Goal: Task Accomplishment & Management: Manage account settings

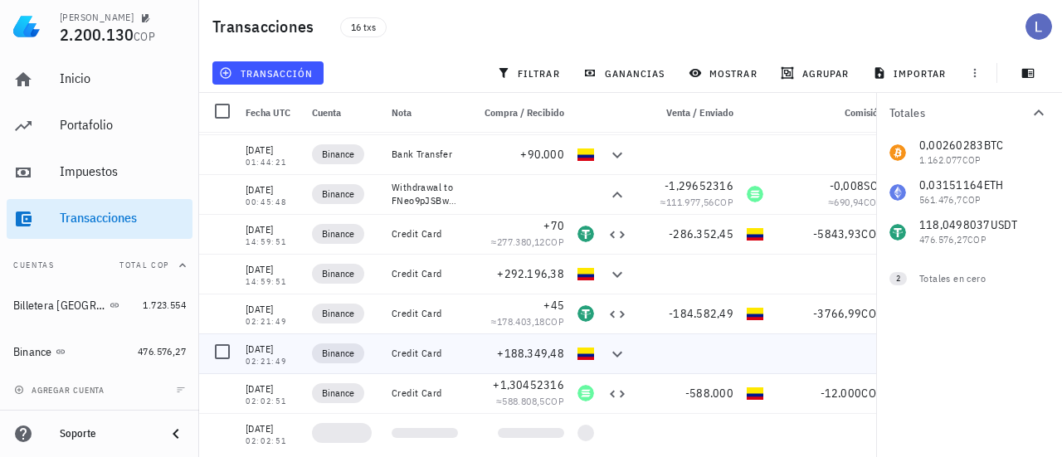
scroll to position [325, 0]
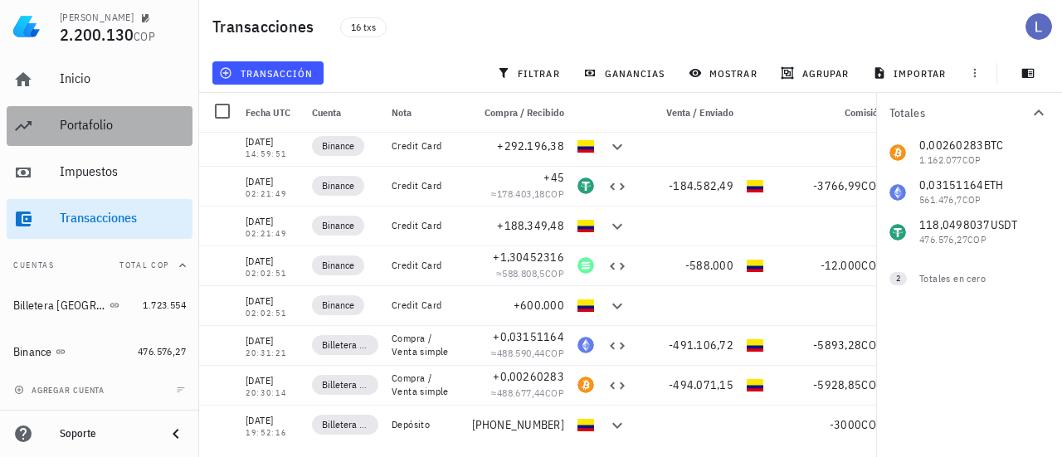
click at [96, 117] on div "Portafolio" at bounding box center [123, 125] width 126 height 16
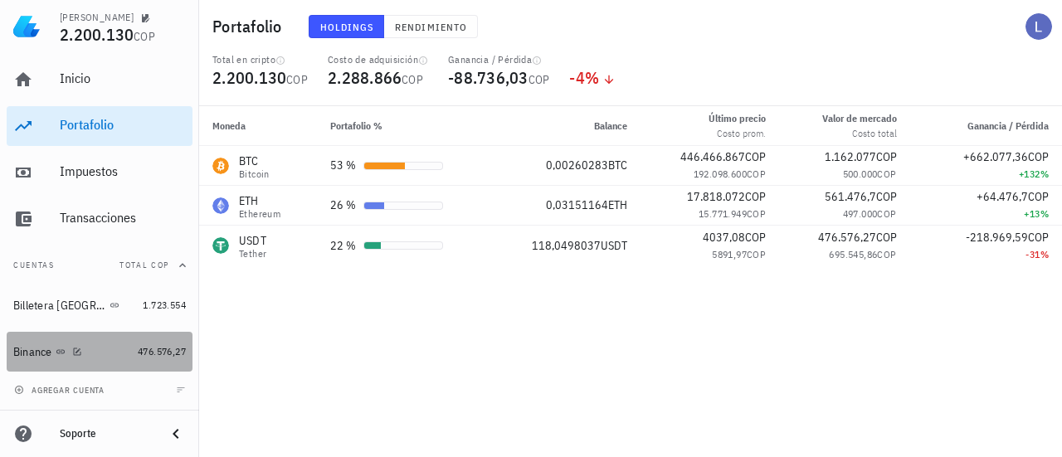
click at [43, 353] on div "Binance" at bounding box center [32, 352] width 39 height 14
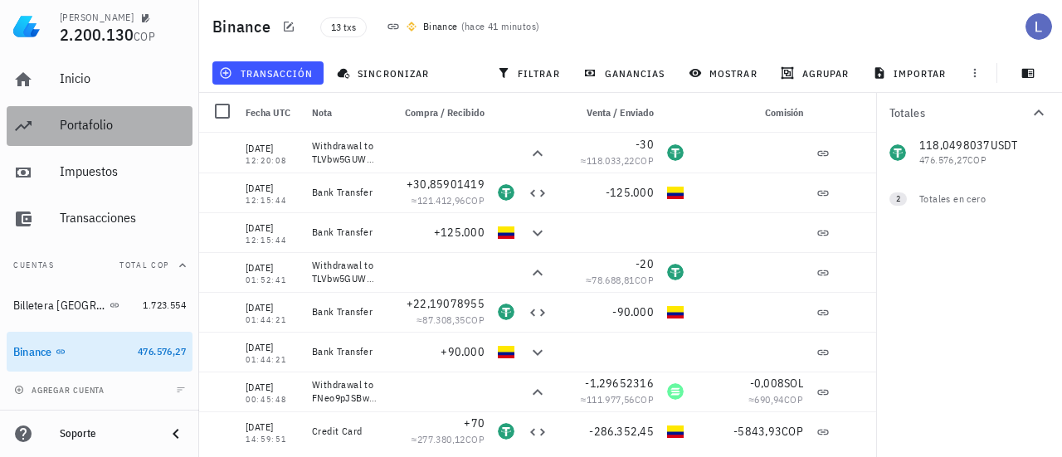
click at [90, 126] on div "Portafolio" at bounding box center [123, 125] width 126 height 16
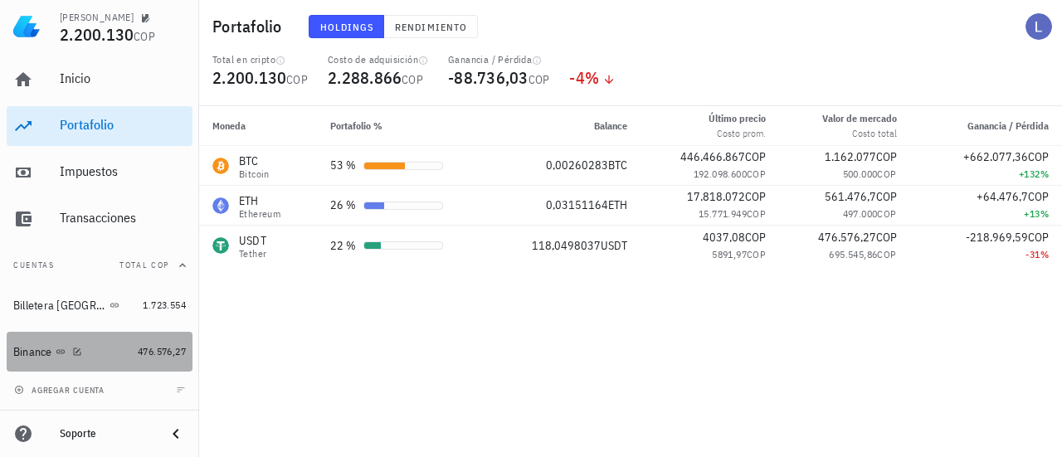
click at [37, 349] on div "Binance" at bounding box center [32, 352] width 39 height 14
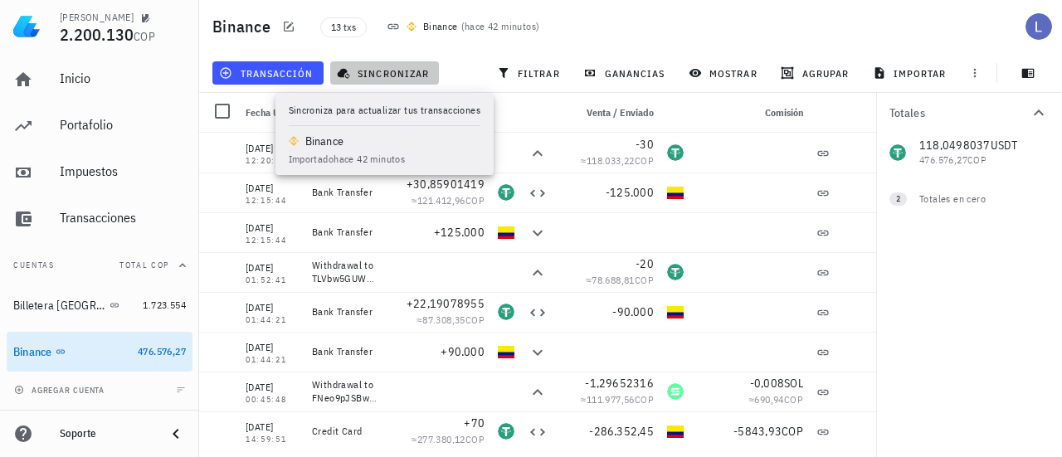
click at [401, 71] on span "sincronizar" at bounding box center [384, 72] width 89 height 13
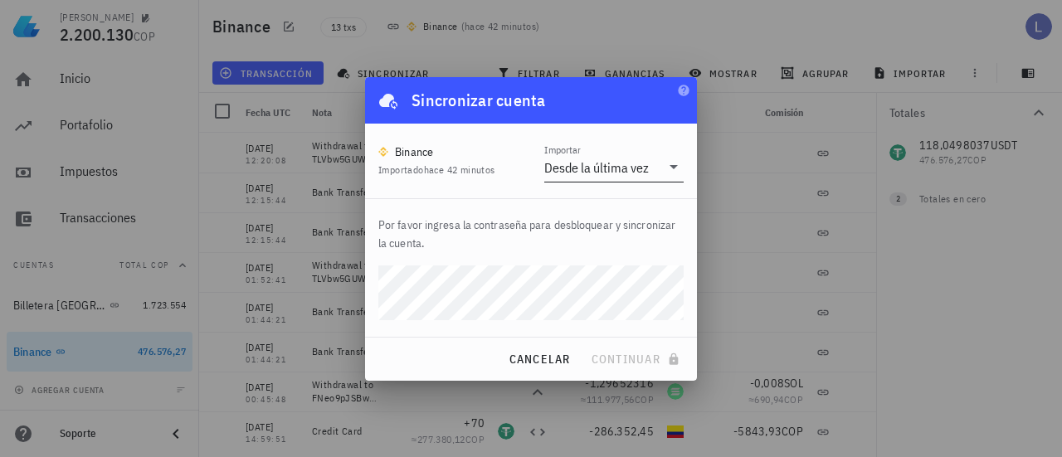
click at [605, 153] on div "Importar Desde la última vez" at bounding box center [613, 163] width 139 height 38
click at [616, 176] on div "Desde la última vez" at bounding box center [602, 168] width 116 height 28
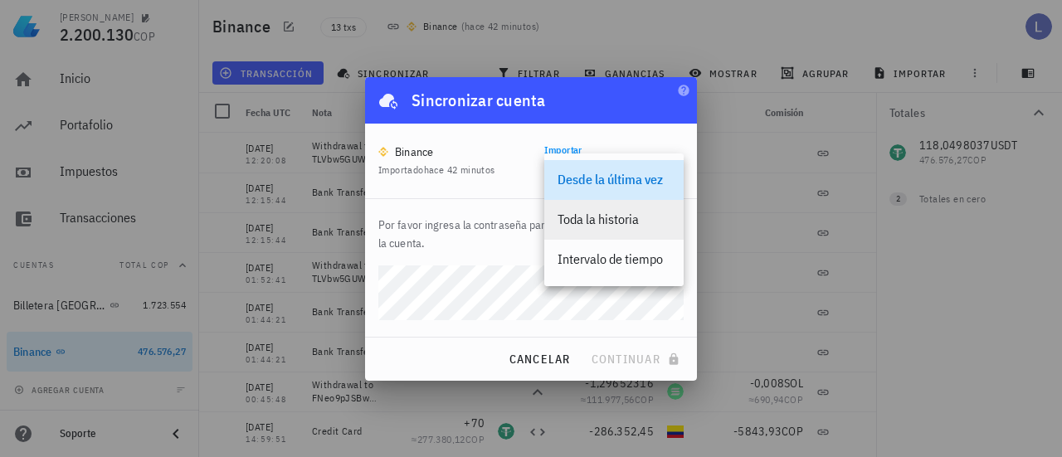
click at [618, 227] on div "Toda la historia" at bounding box center [614, 220] width 113 height 16
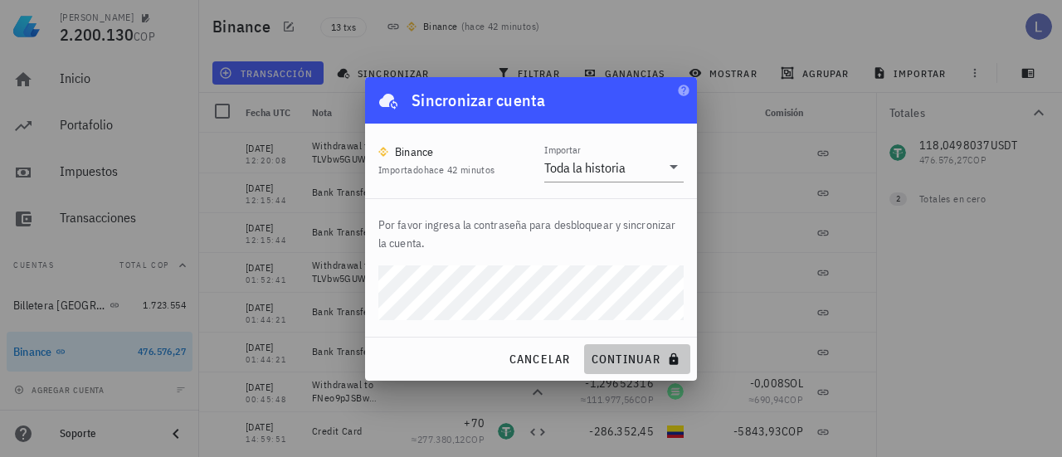
click at [617, 359] on span "continuar" at bounding box center [637, 359] width 93 height 15
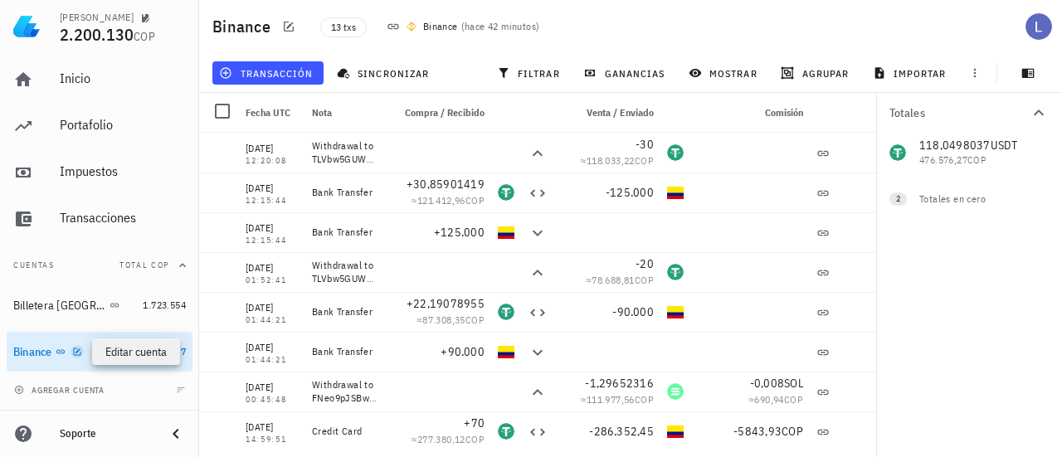
click at [75, 348] on icon "button" at bounding box center [77, 352] width 10 height 10
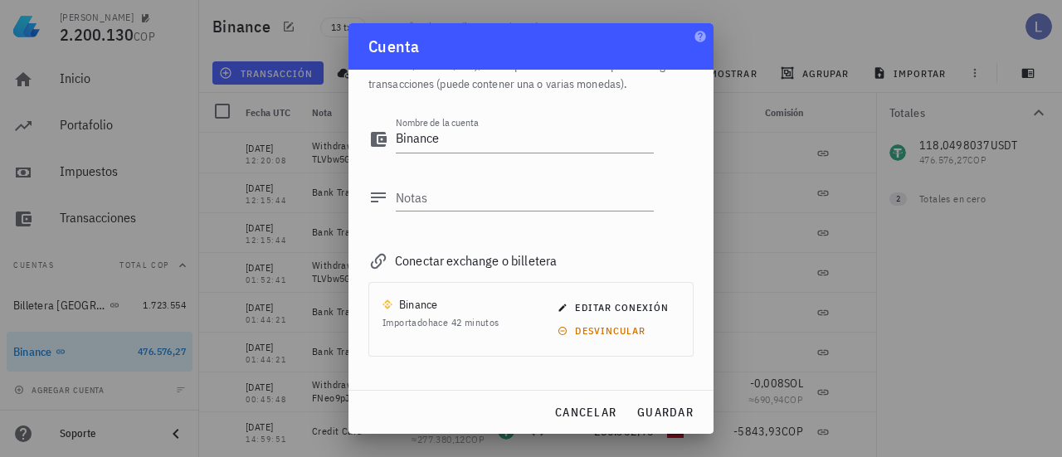
scroll to position [115, 0]
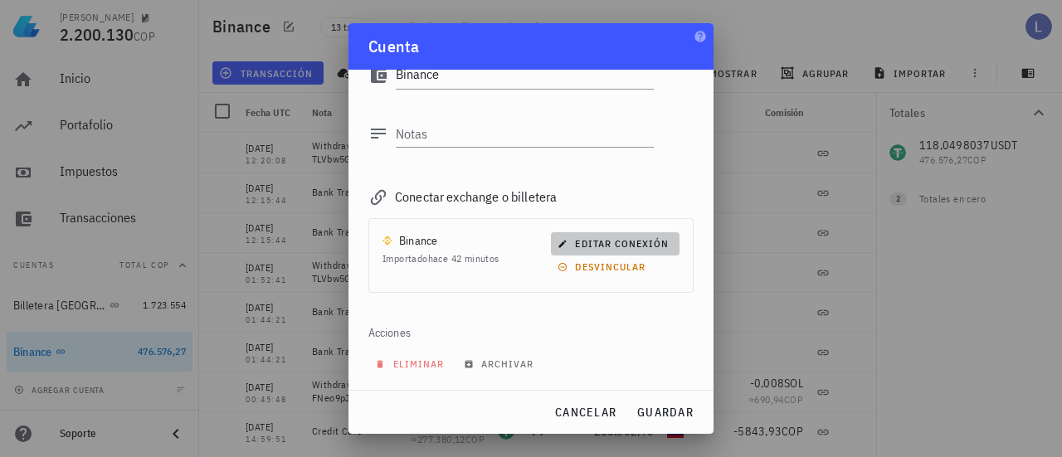
click at [615, 246] on span "editar conexión" at bounding box center [615, 243] width 108 height 12
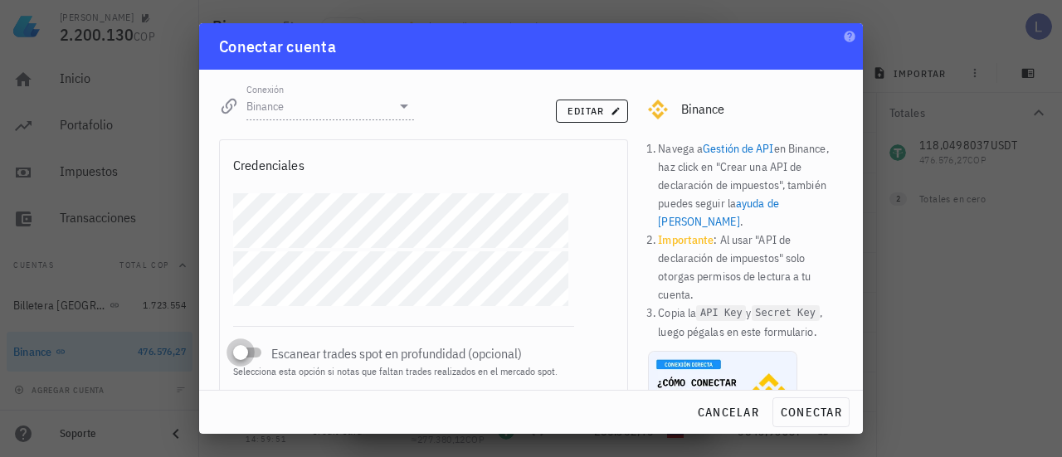
click at [249, 349] on div at bounding box center [240, 352] width 23 height 23
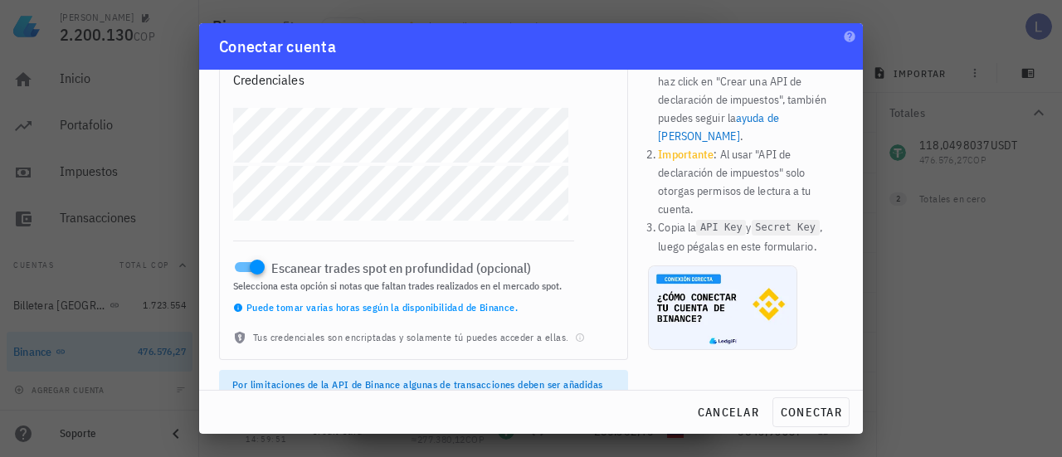
scroll to position [119, 0]
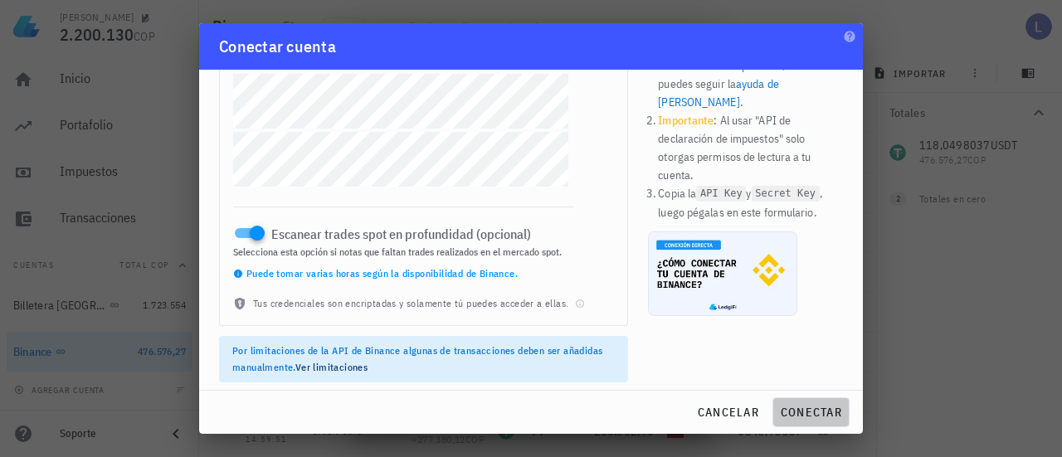
click at [798, 409] on span "conectar" at bounding box center [811, 412] width 62 height 15
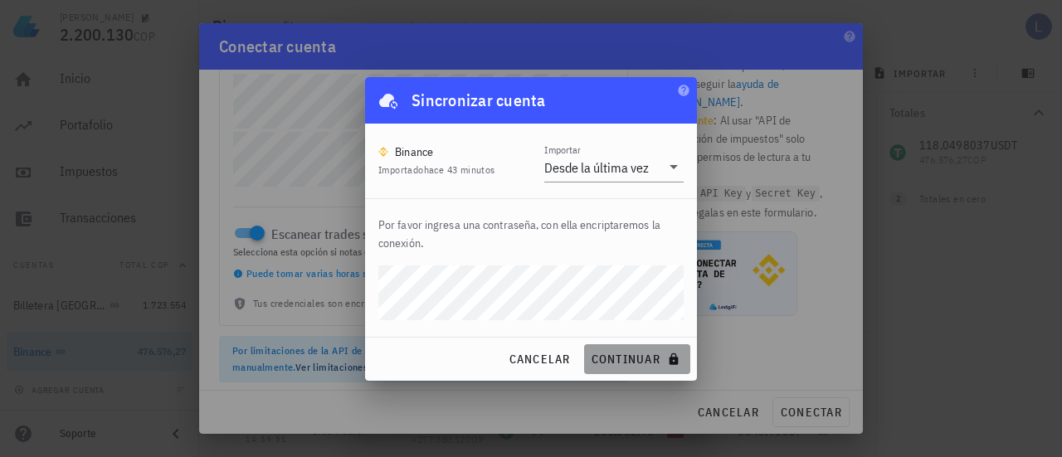
click at [615, 365] on span "continuar" at bounding box center [637, 359] width 93 height 15
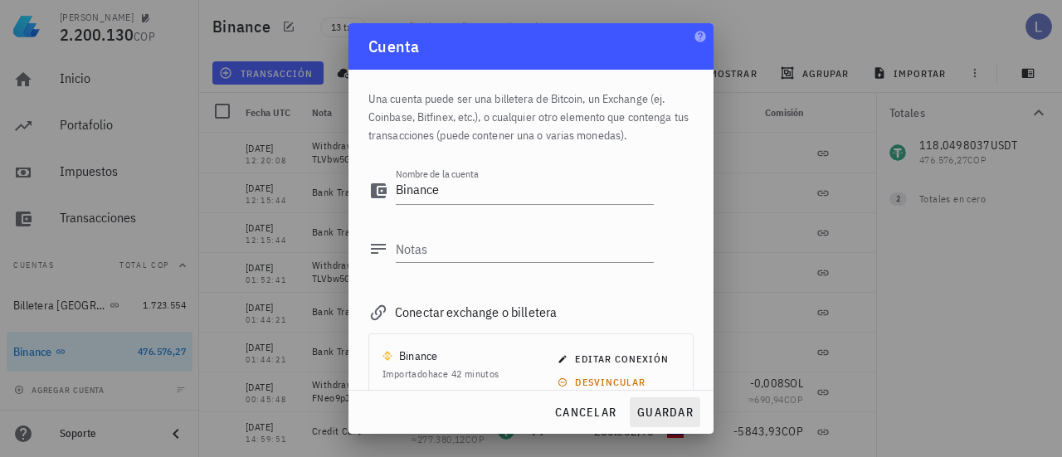
scroll to position [115, 0]
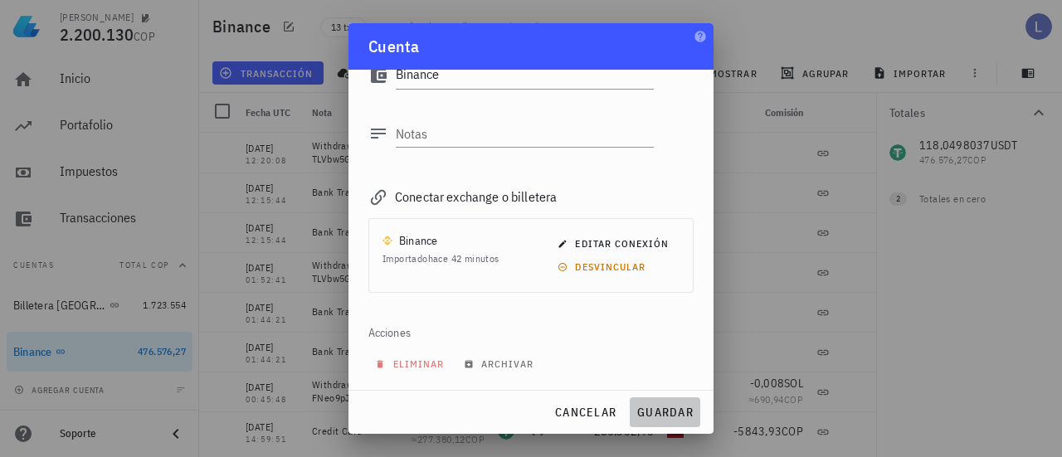
click at [680, 417] on span "guardar" at bounding box center [664, 412] width 57 height 15
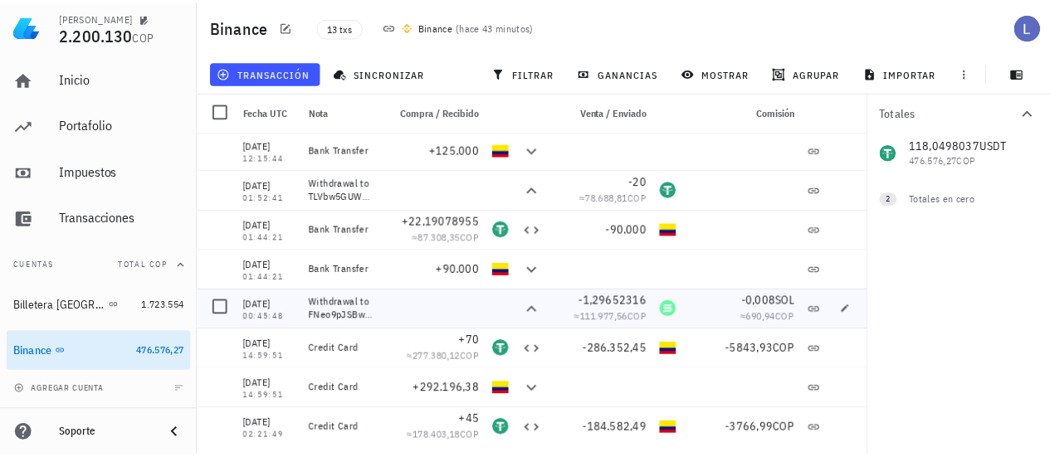
scroll to position [0, 0]
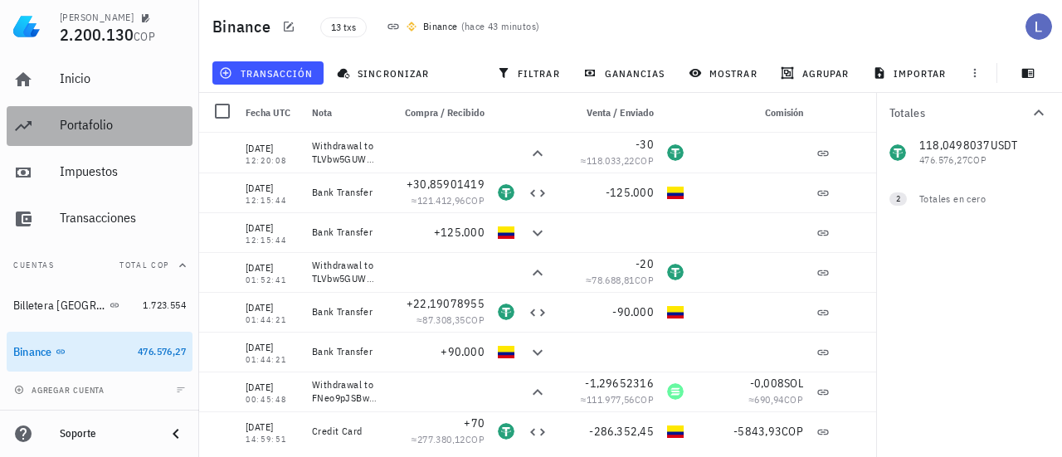
click at [81, 119] on div "Portafolio" at bounding box center [123, 125] width 126 height 16
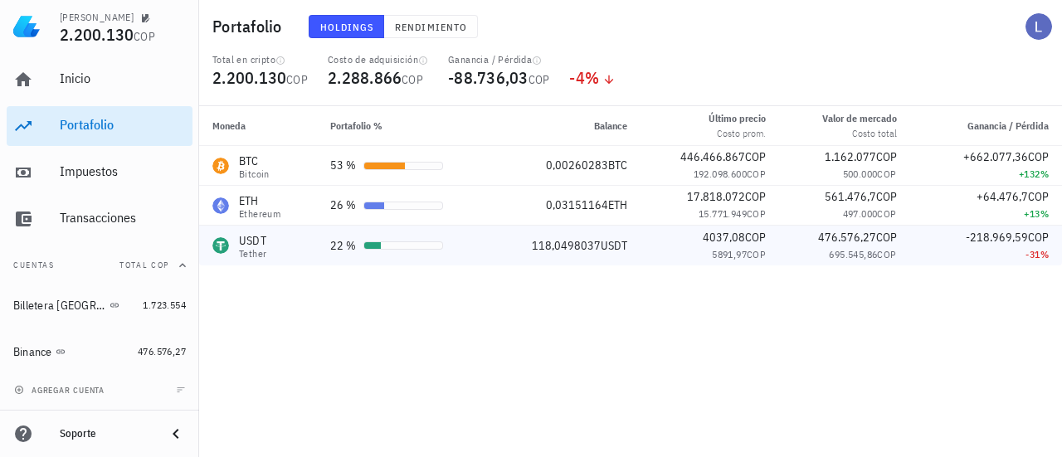
click at [292, 241] on div "USDT Tether" at bounding box center [257, 245] width 91 height 27
click at [431, 32] on span "Rendimiento" at bounding box center [430, 27] width 73 height 12
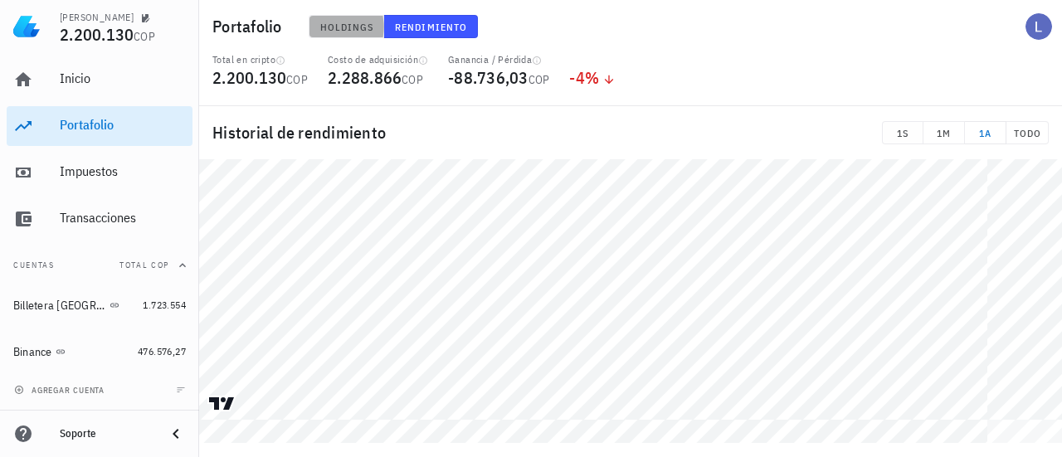
click at [347, 29] on span "Holdings" at bounding box center [346, 27] width 55 height 12
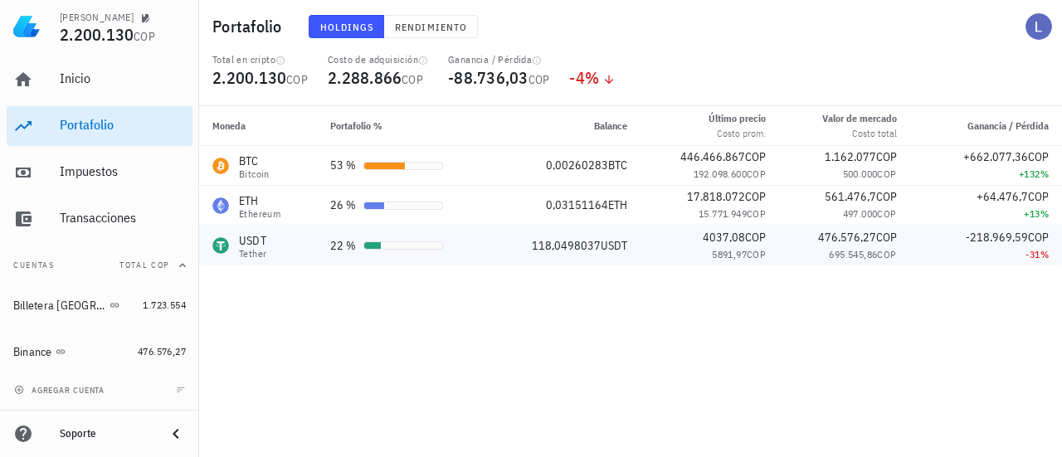
click at [263, 249] on div "Tether" at bounding box center [252, 254] width 27 height 10
click at [221, 246] on div "USDT-icon" at bounding box center [220, 245] width 17 height 17
drag, startPoint x: 819, startPoint y: 254, endPoint x: 894, endPoint y: 256, distance: 74.7
click at [894, 256] on div "695.545,86 COP" at bounding box center [844, 254] width 104 height 17
drag, startPoint x: 870, startPoint y: 316, endPoint x: 865, endPoint y: 308, distance: 9.7
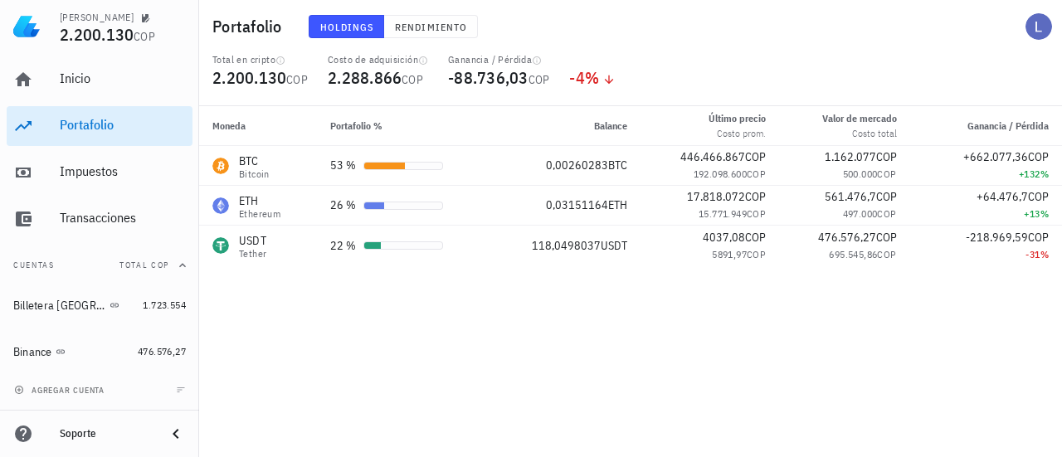
click at [870, 316] on div "Moneda Portafolio % Balance Último precio Costo prom. Valor [PERSON_NAME] Costo…" at bounding box center [630, 281] width 863 height 351
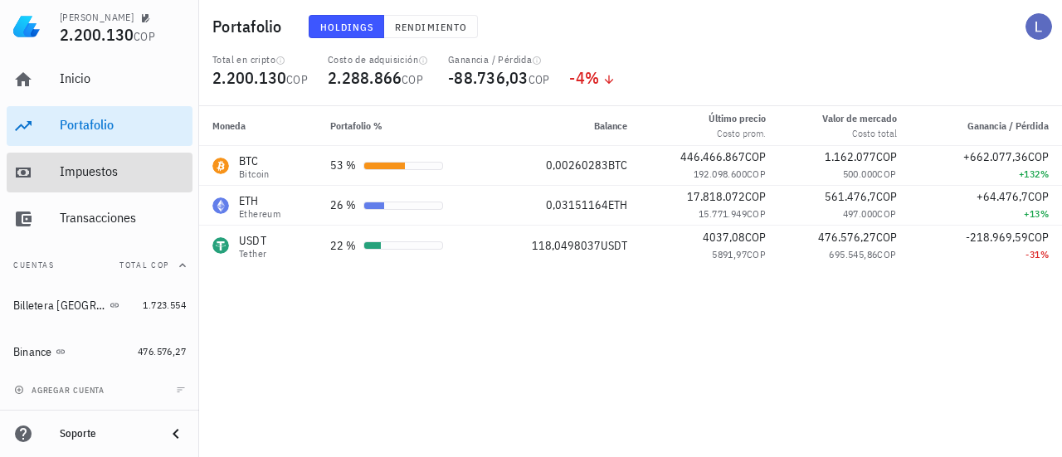
click at [85, 178] on div "Impuestos" at bounding box center [123, 171] width 126 height 16
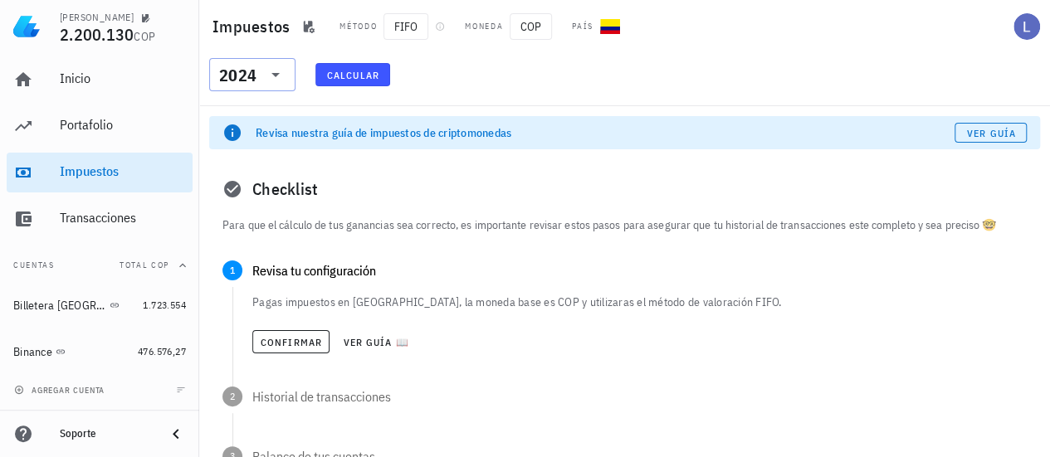
click at [272, 85] on div "2024" at bounding box center [252, 74] width 66 height 33
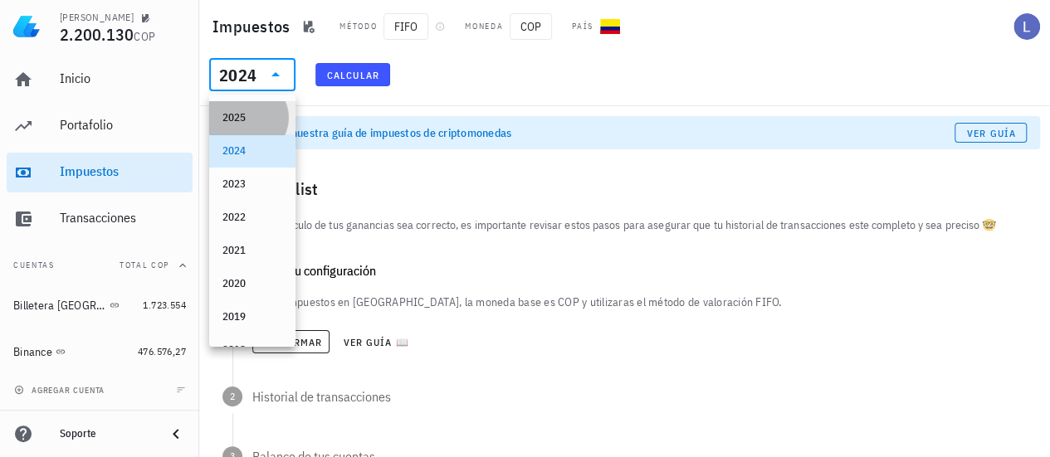
click at [236, 119] on div "2025" at bounding box center [252, 117] width 60 height 13
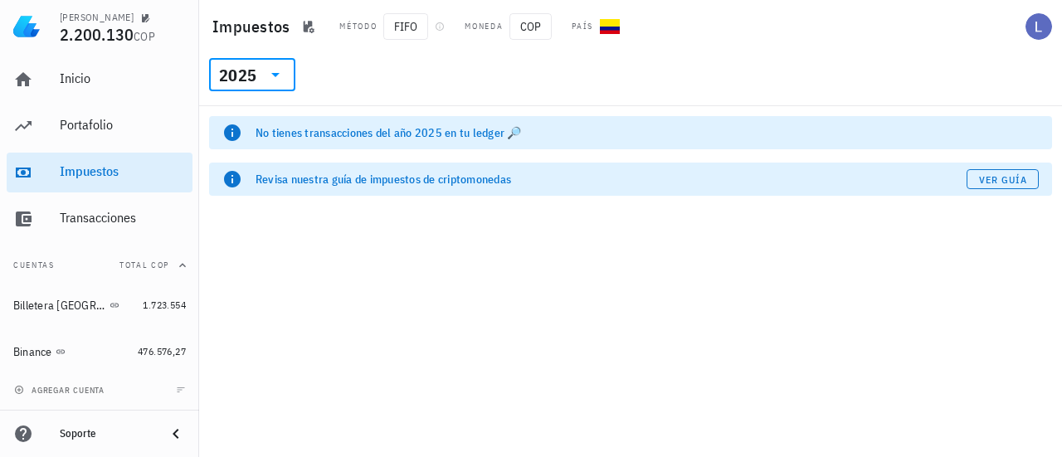
click at [274, 66] on icon at bounding box center [276, 75] width 20 height 20
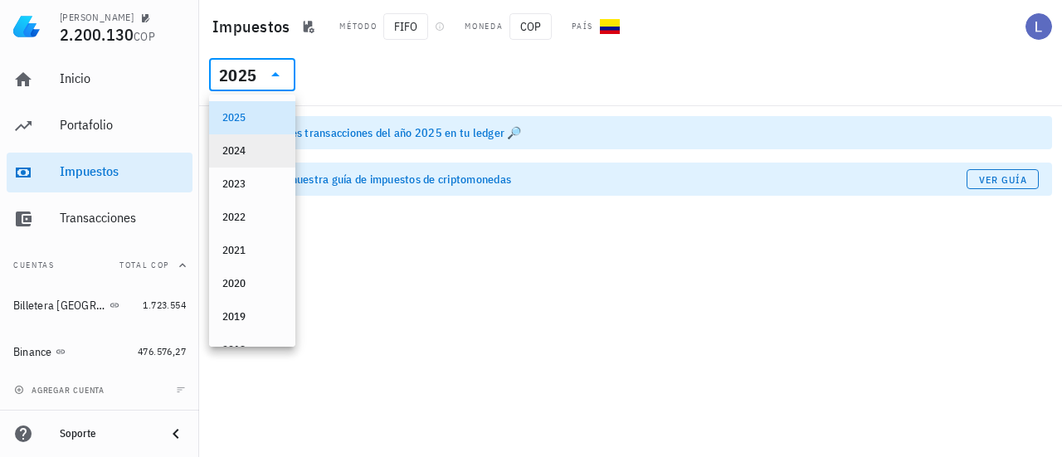
click at [249, 149] on div "2024" at bounding box center [252, 150] width 60 height 13
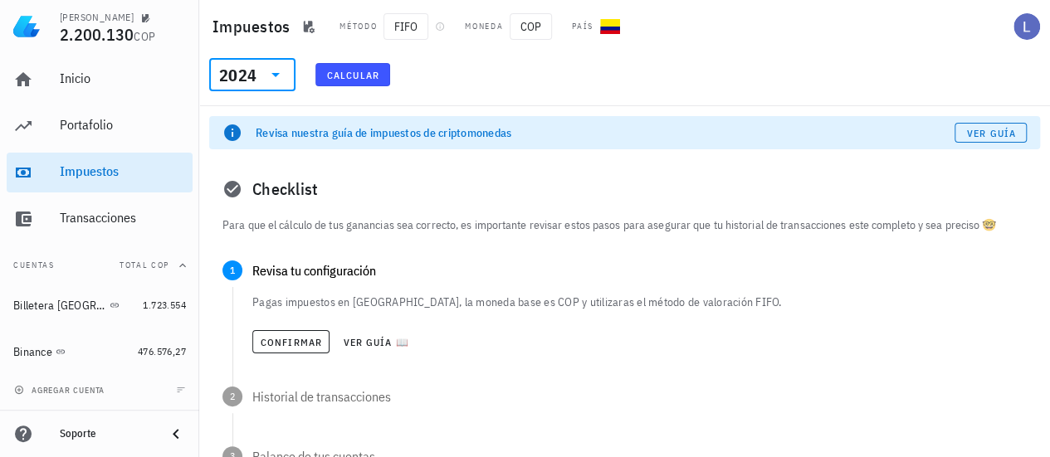
click at [264, 90] on div "2024" at bounding box center [252, 74] width 66 height 33
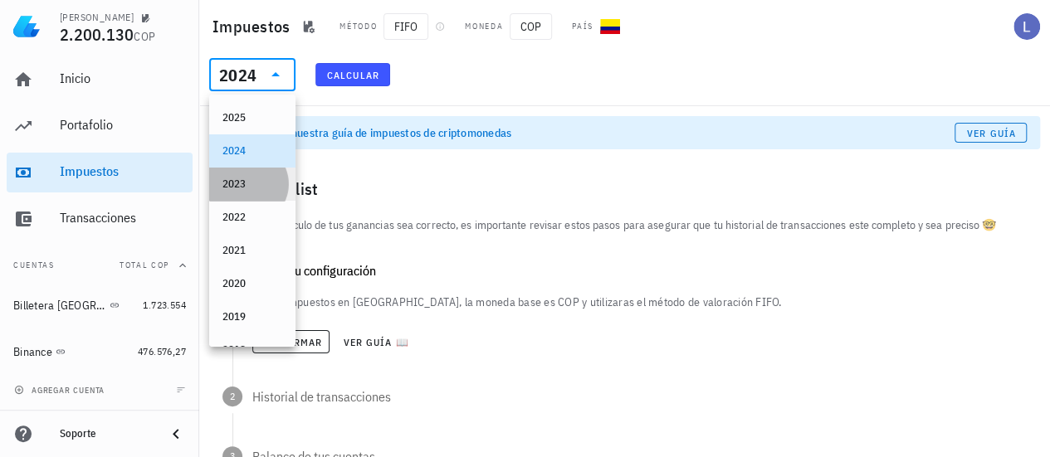
click at [247, 192] on div "2023" at bounding box center [252, 184] width 60 height 27
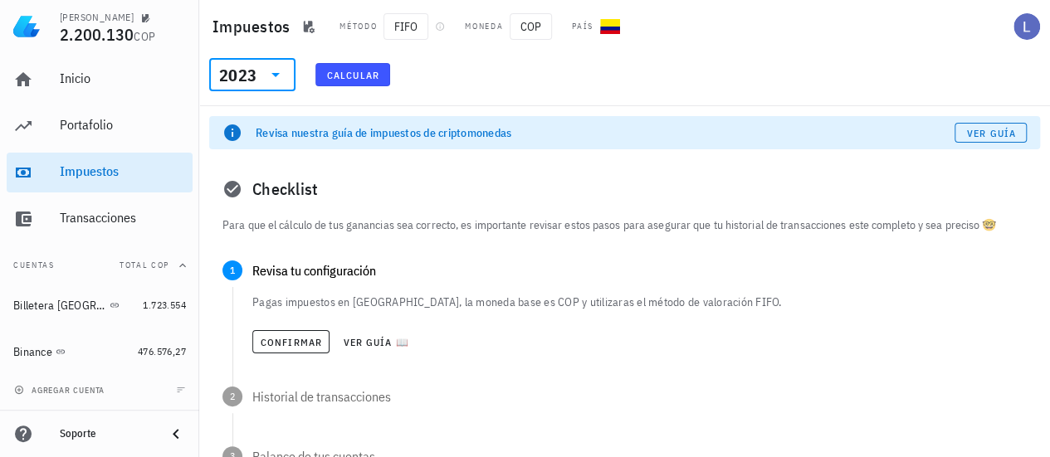
click at [270, 76] on icon at bounding box center [276, 75] width 20 height 20
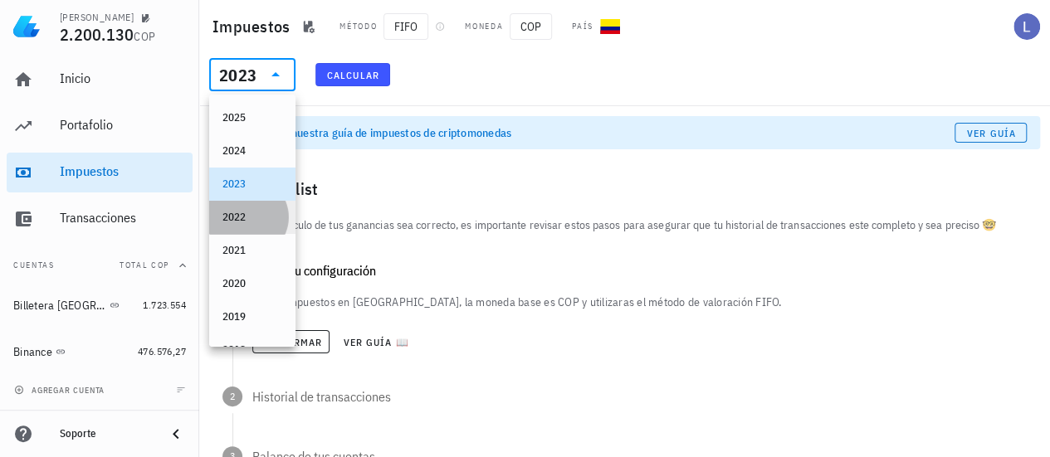
click at [228, 223] on div "2022" at bounding box center [252, 217] width 60 height 13
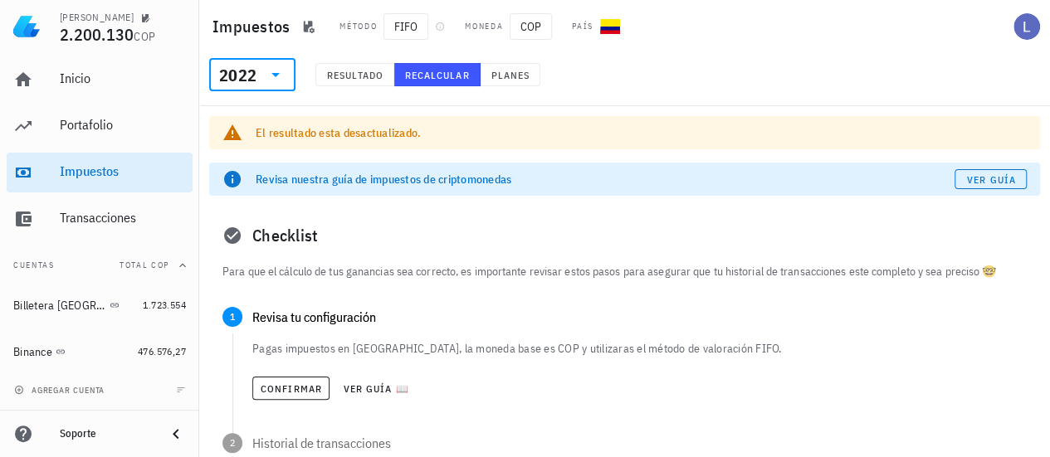
click at [277, 77] on icon at bounding box center [276, 75] width 20 height 20
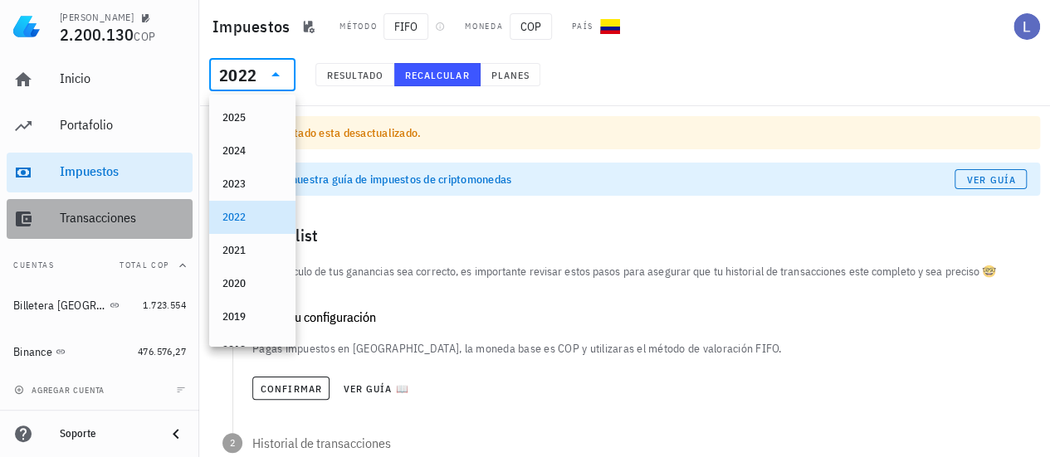
click at [121, 222] on div "Transacciones" at bounding box center [123, 218] width 126 height 16
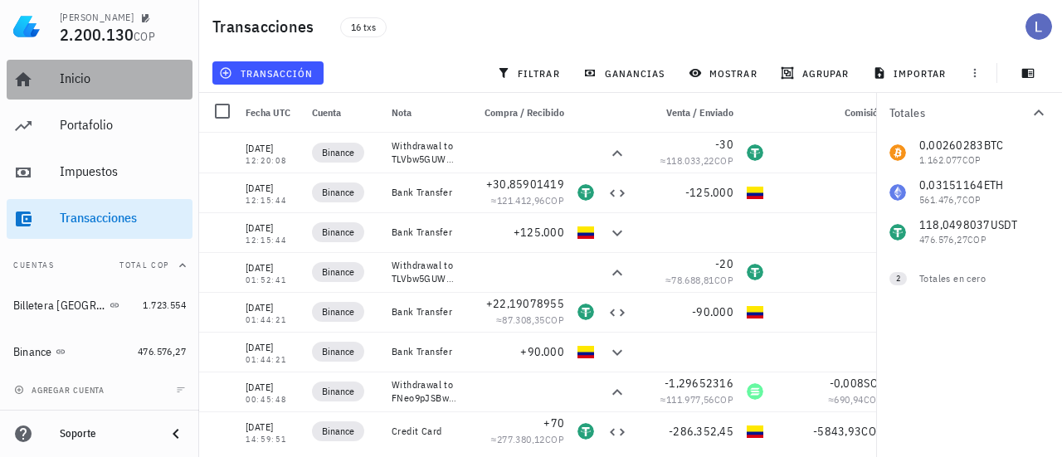
click at [91, 82] on div "Inicio" at bounding box center [123, 79] width 126 height 16
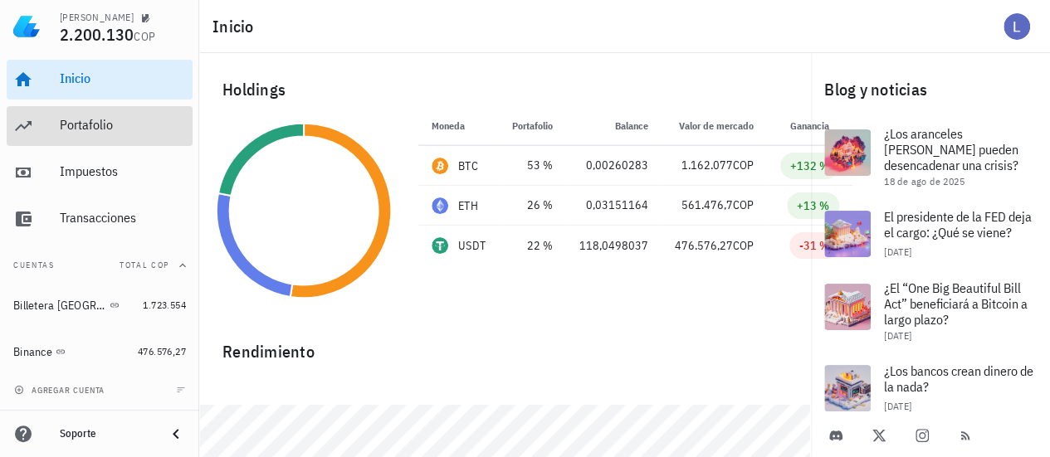
click at [80, 133] on div "Portafolio" at bounding box center [123, 125] width 126 height 16
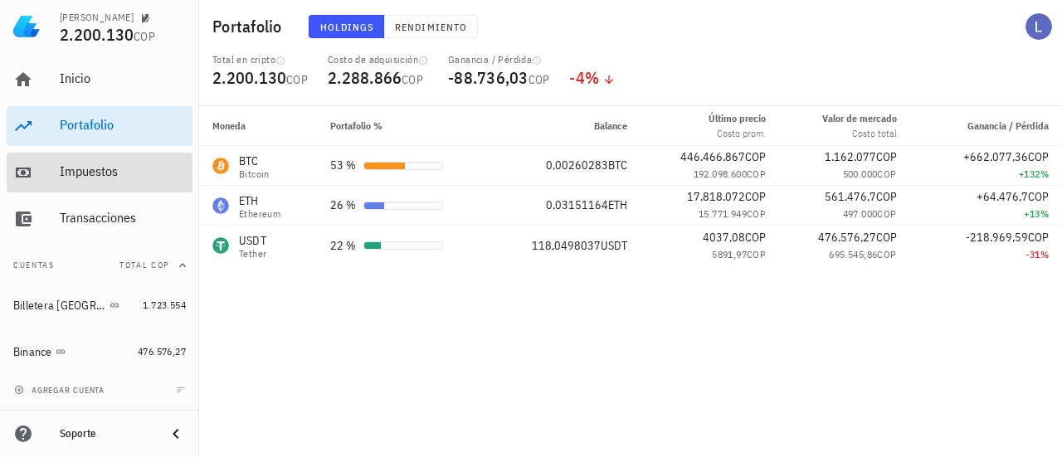
click at [100, 175] on div "Impuestos" at bounding box center [123, 171] width 126 height 16
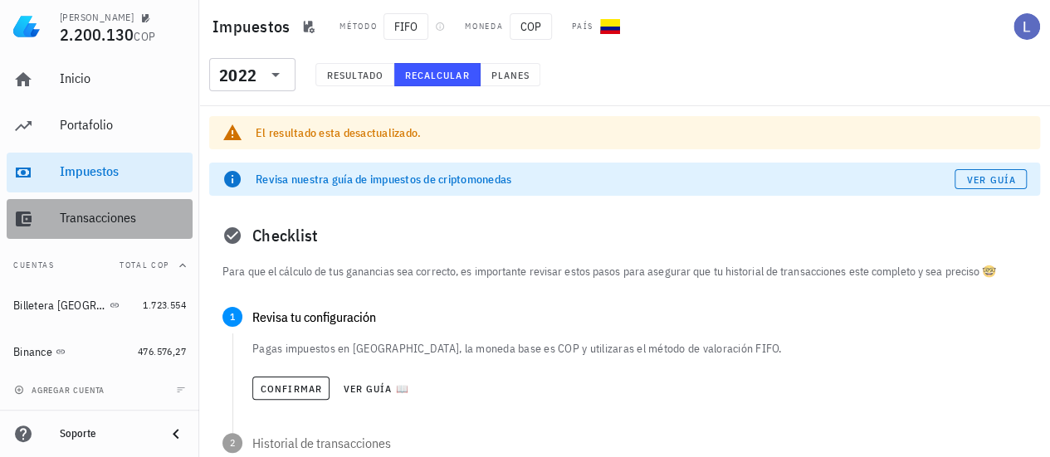
click at [103, 219] on div "Transacciones" at bounding box center [123, 218] width 126 height 16
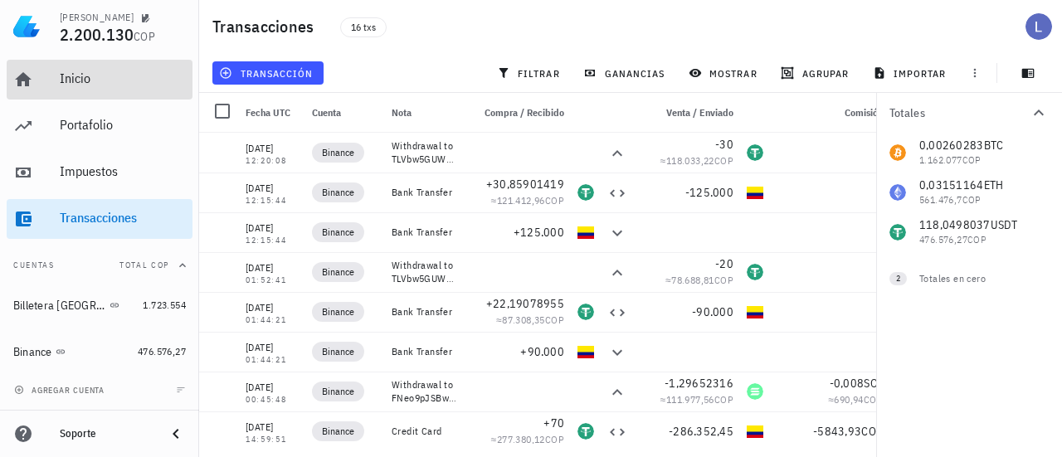
click at [78, 66] on div "Inicio" at bounding box center [123, 79] width 126 height 37
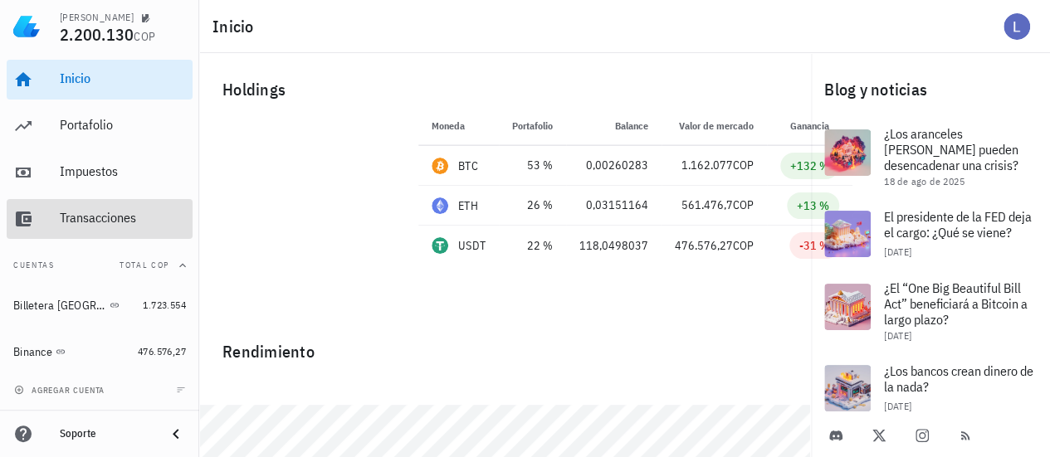
click at [98, 215] on div "Transacciones" at bounding box center [123, 218] width 126 height 16
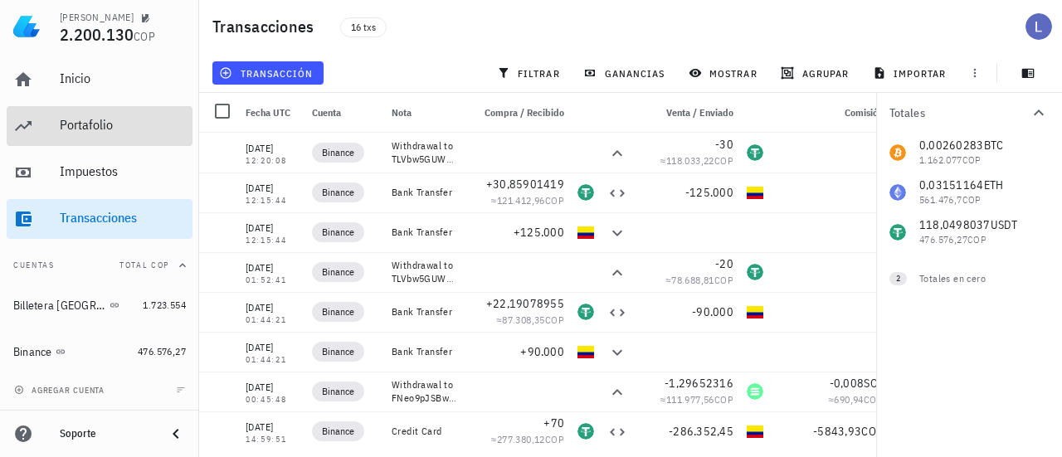
click at [96, 129] on div "Portafolio" at bounding box center [123, 125] width 126 height 16
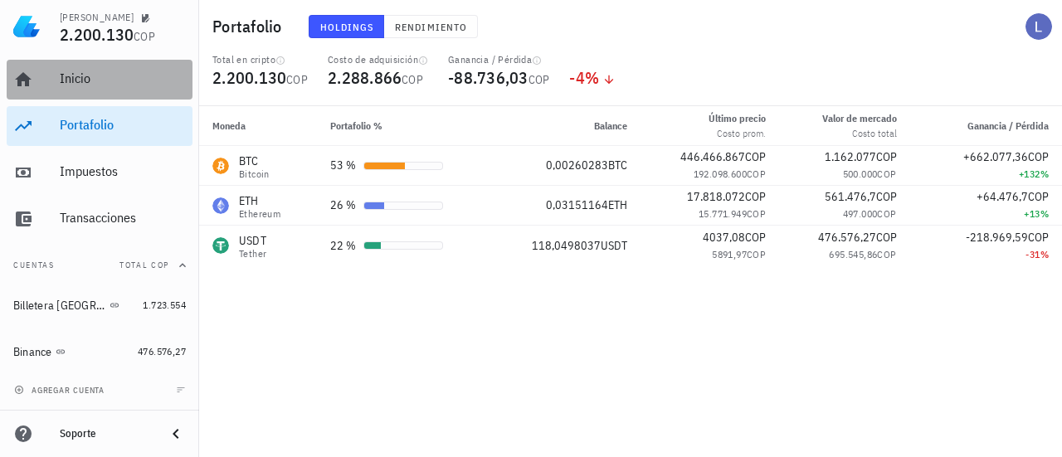
click at [105, 83] on div "Inicio" at bounding box center [123, 79] width 126 height 16
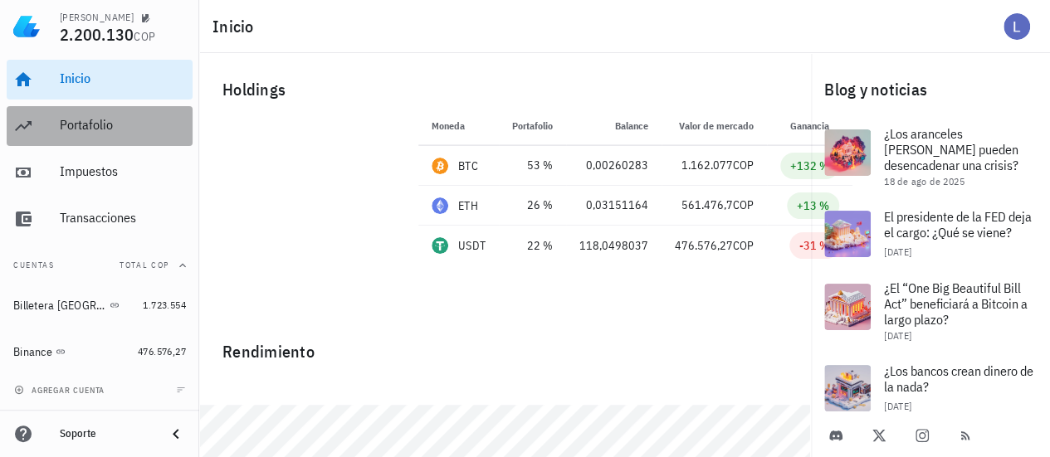
click at [119, 130] on div "Portafolio" at bounding box center [123, 125] width 126 height 16
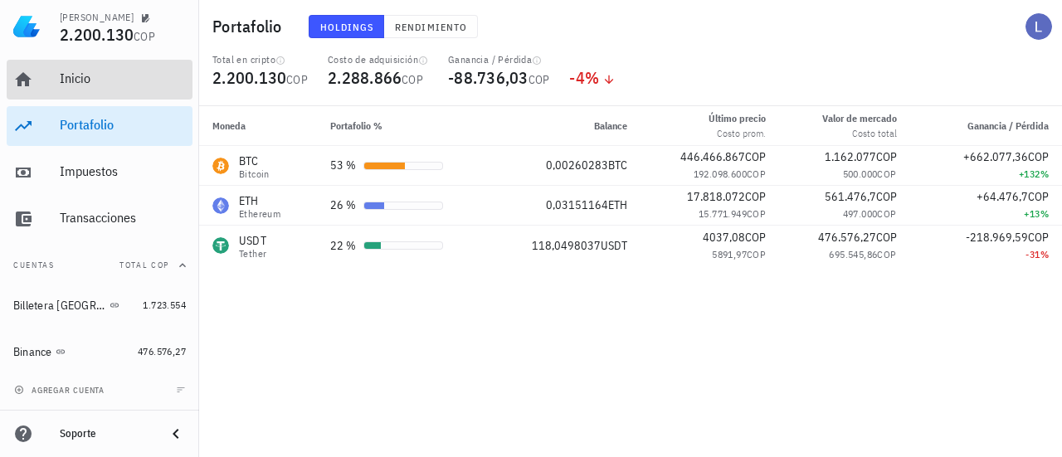
click at [96, 77] on div "Inicio" at bounding box center [123, 79] width 126 height 16
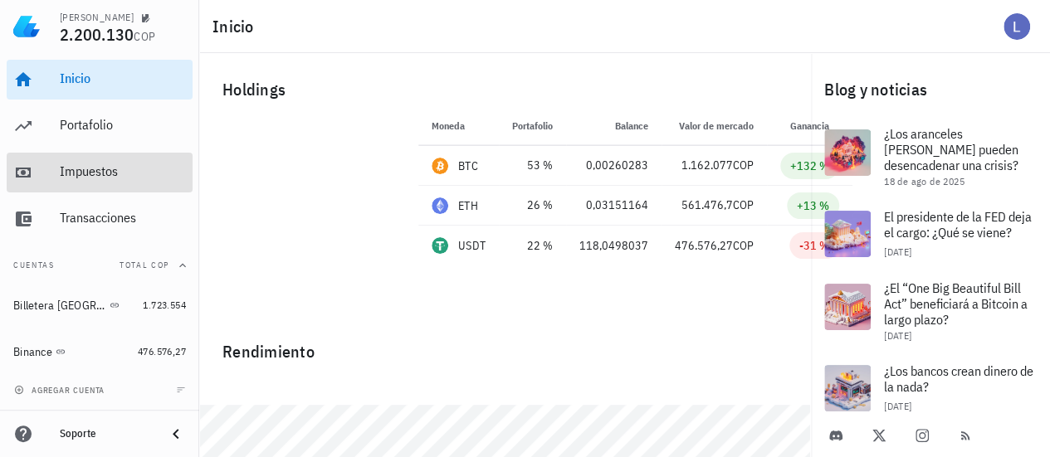
click at [98, 176] on div "Impuestos" at bounding box center [123, 171] width 126 height 16
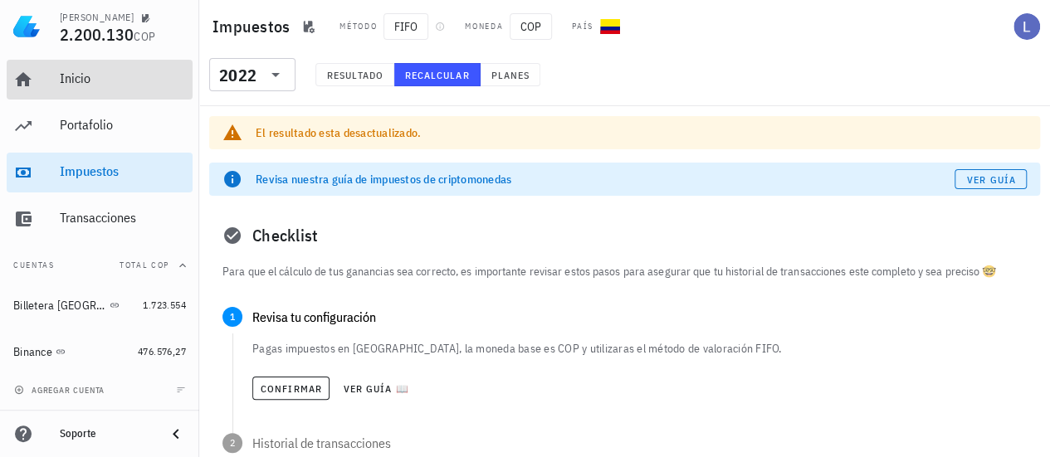
click at [97, 89] on div "Inicio" at bounding box center [123, 79] width 126 height 37
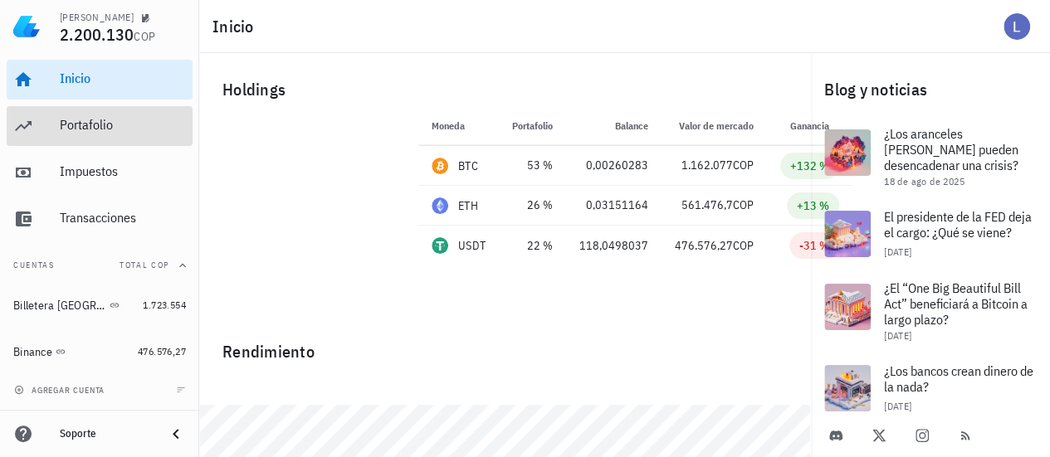
click at [94, 137] on div "Portafolio" at bounding box center [123, 125] width 126 height 37
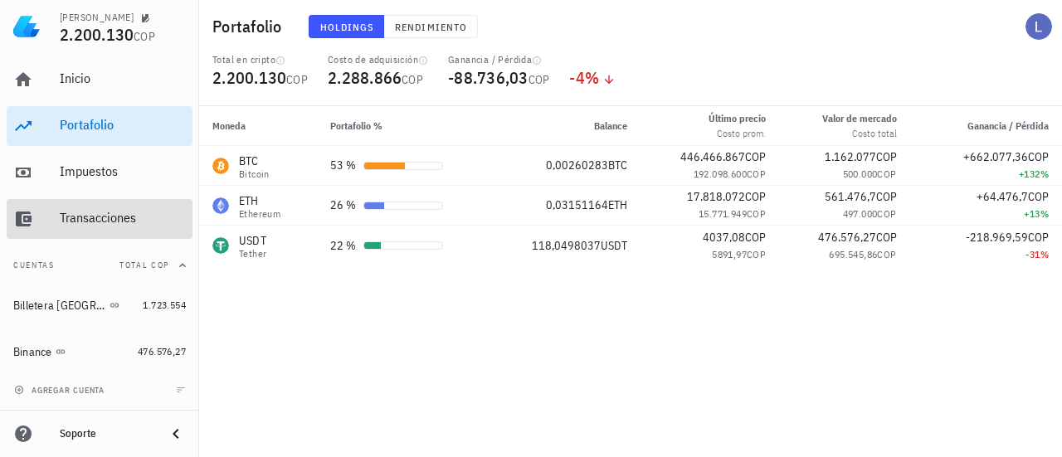
click at [110, 217] on div "Transacciones" at bounding box center [123, 218] width 126 height 16
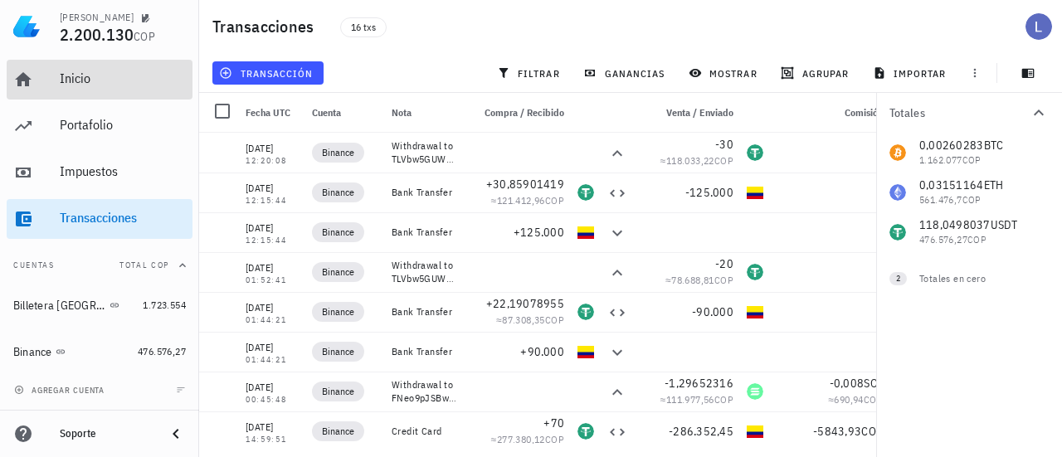
click at [89, 85] on div "Inicio" at bounding box center [123, 79] width 126 height 16
